Goal: Information Seeking & Learning: Understand process/instructions

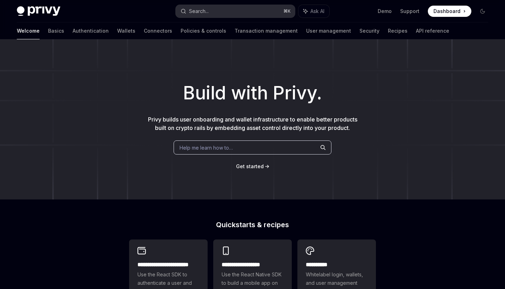
click at [226, 13] on button "Search... ⌘ K" at bounding box center [235, 11] width 119 height 13
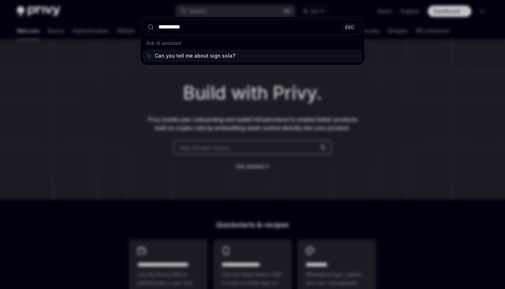
type input "**********"
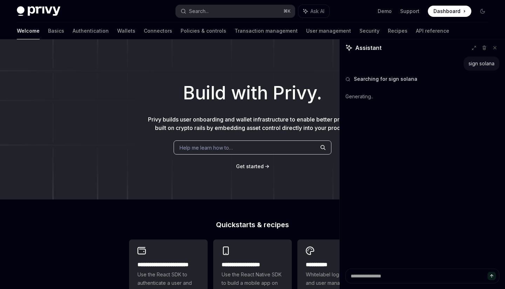
type textarea "*"
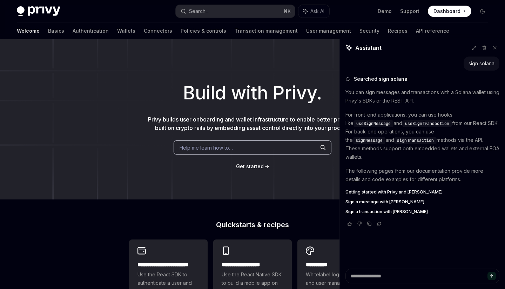
click at [397, 141] on span "signTransaction" at bounding box center [415, 141] width 37 height 6
copy span "signTransaction"
drag, startPoint x: 387, startPoint y: 181, endPoint x: 403, endPoint y: 179, distance: 16.7
click at [392, 199] on span "Sign a message with [PERSON_NAME]" at bounding box center [385, 202] width 79 height 6
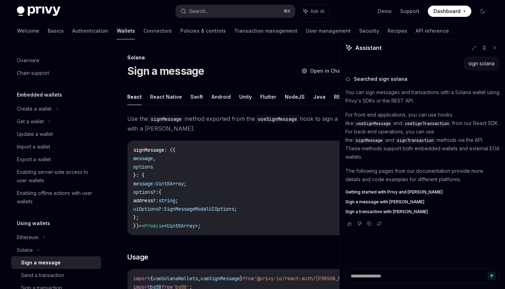
click at [250, 180] on code "signMessage : ({ message , options }: { message: Uint8Array ; options ?: { addr…" at bounding box center [248, 188] width 230 height 84
click at [496, 46] on icon at bounding box center [495, 47] width 5 height 5
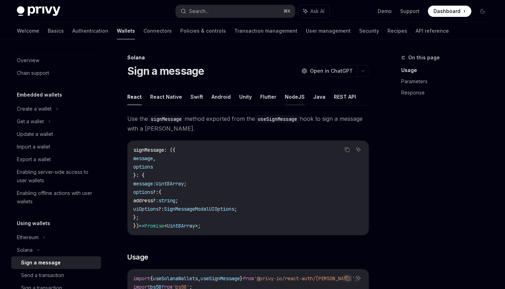
click at [285, 95] on button "NodeJS" at bounding box center [295, 96] width 20 height 16
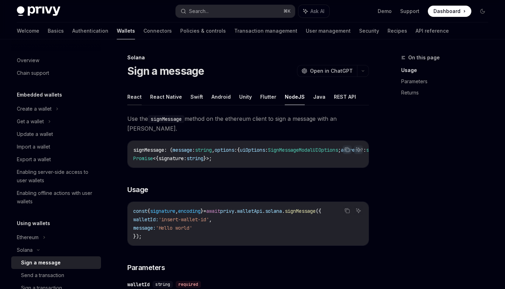
click at [140, 103] on button "React" at bounding box center [134, 96] width 14 height 16
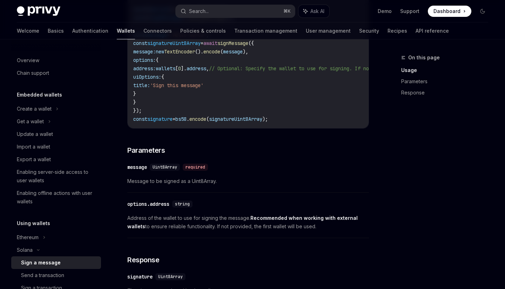
scroll to position [246, 0]
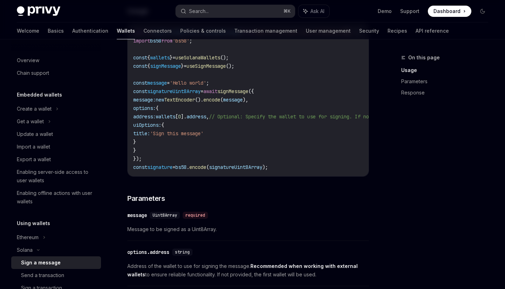
click at [220, 59] on span "useSolanaWallets" at bounding box center [197, 57] width 45 height 6
click at [227, 69] on code "import { useSolanaWallets , useSignMessage } from '@privy-io/react-auth/solana'…" at bounding box center [318, 99] width 370 height 143
click at [226, 65] on span "useSignMessage" at bounding box center [206, 66] width 39 height 6
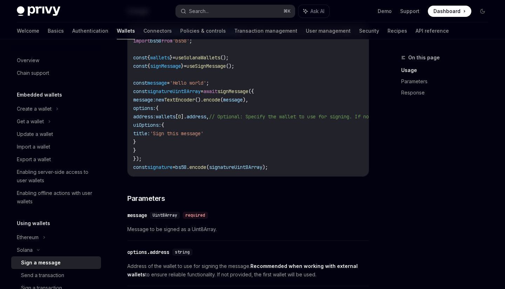
copy span "useSignMessage"
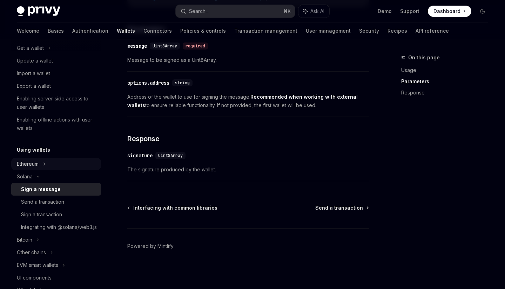
scroll to position [74, 0]
click at [78, 226] on div "Integrating with @solana/web3.js" at bounding box center [59, 226] width 76 height 8
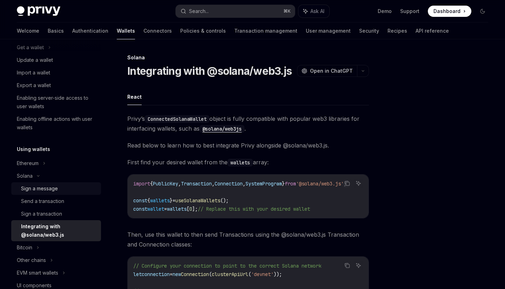
click at [54, 187] on div "Sign a message" at bounding box center [39, 188] width 37 height 8
type textarea "*"
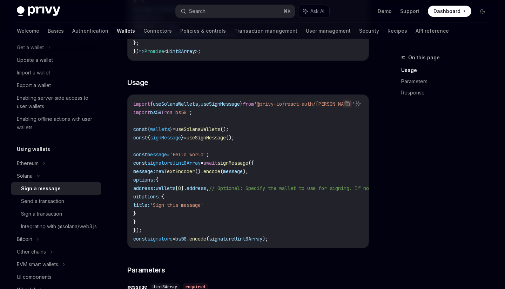
scroll to position [176, 0]
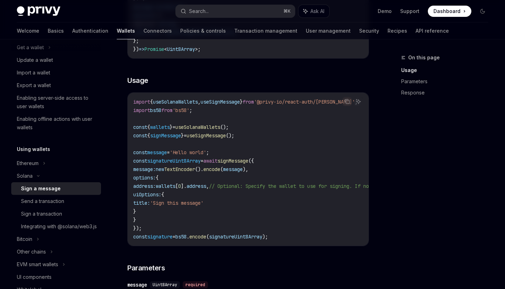
click at [247, 163] on span "signMessage" at bounding box center [233, 161] width 31 height 6
copy span "signMessage"
